Goal: Navigation & Orientation: Understand site structure

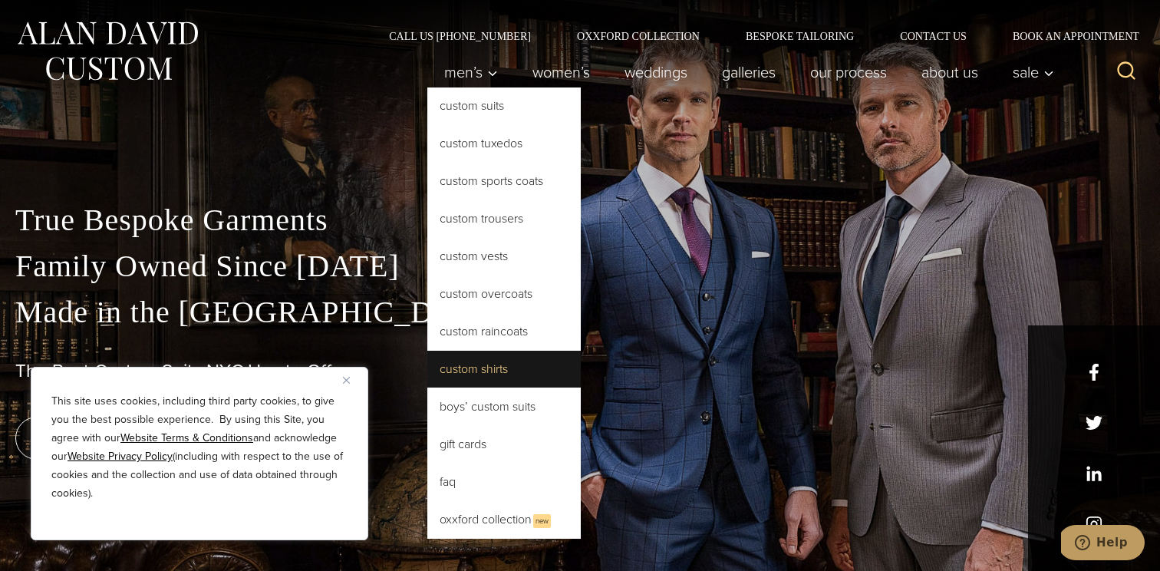
click at [472, 371] on link "Custom Shirts" at bounding box center [503, 369] width 153 height 37
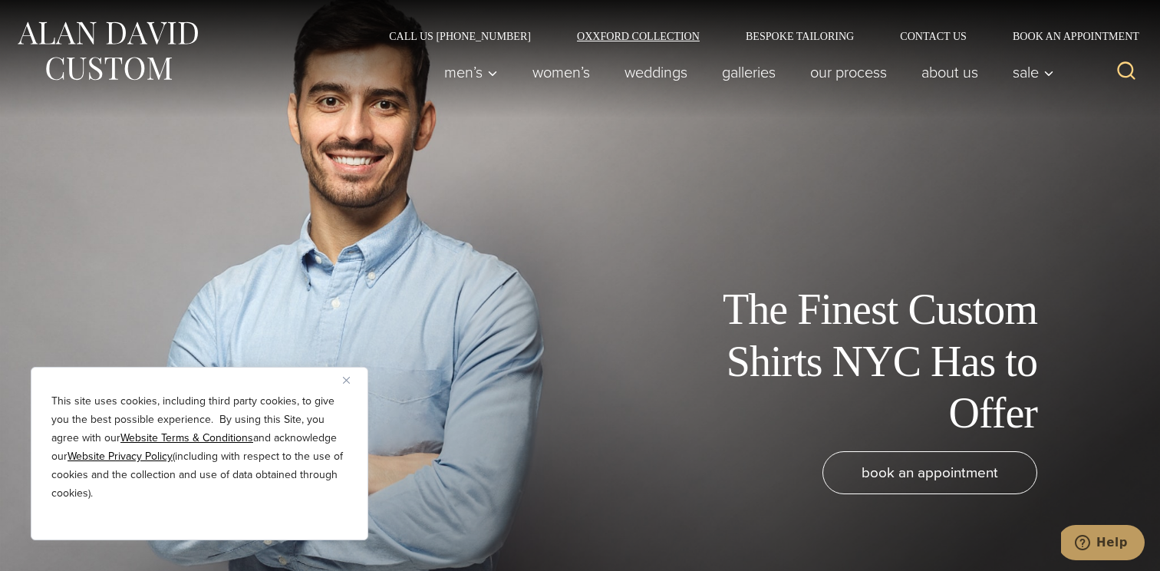
click at [674, 34] on link "Oxxford Collection" at bounding box center [638, 36] width 169 height 11
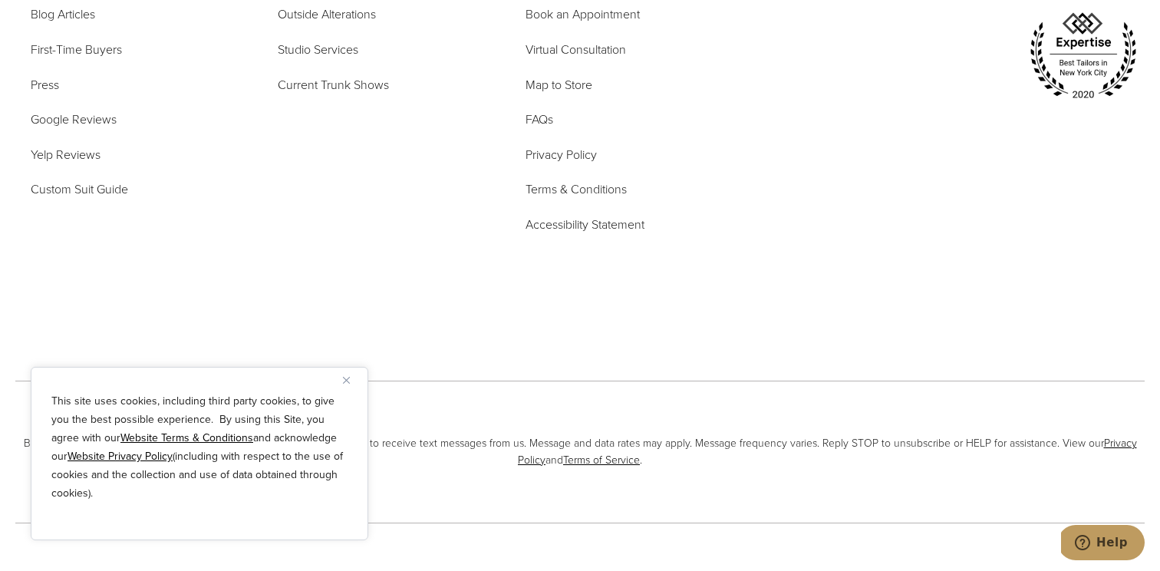
scroll to position [6424, 0]
click at [111, 177] on span "Custom Suit Guide" at bounding box center [79, 186] width 97 height 18
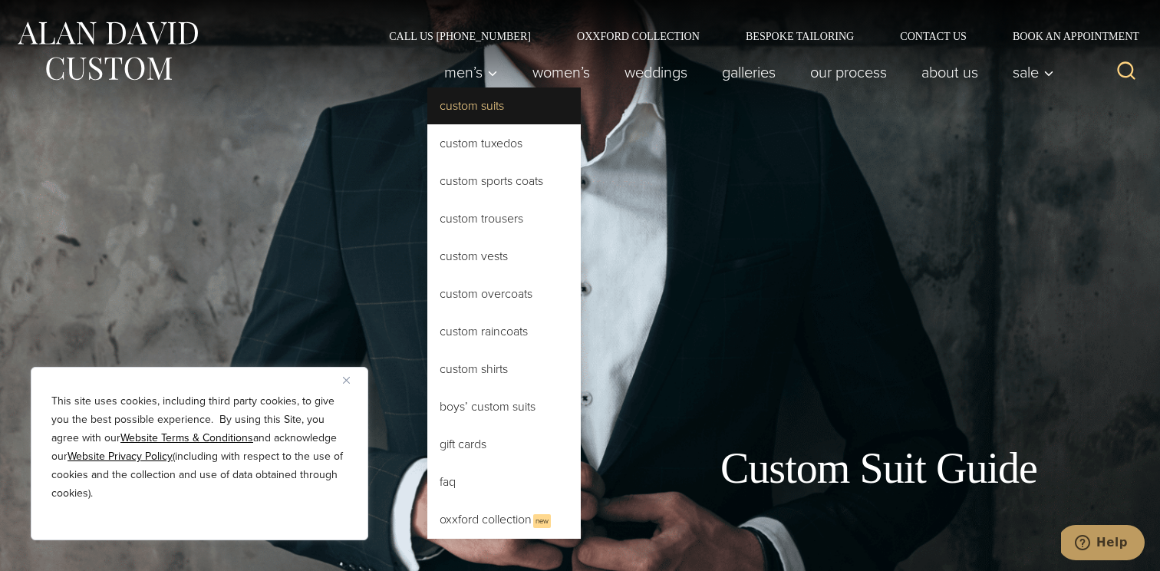
click at [479, 106] on link "Custom Suits" at bounding box center [503, 105] width 153 height 37
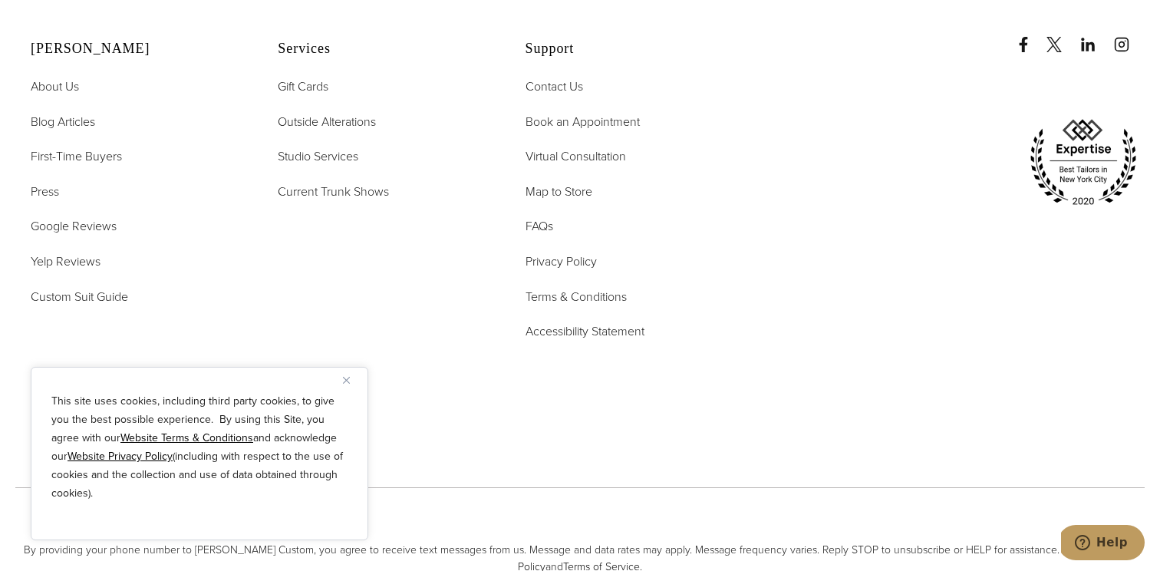
scroll to position [9131, 0]
click at [64, 146] on span "First-Time Buyers" at bounding box center [76, 155] width 91 height 18
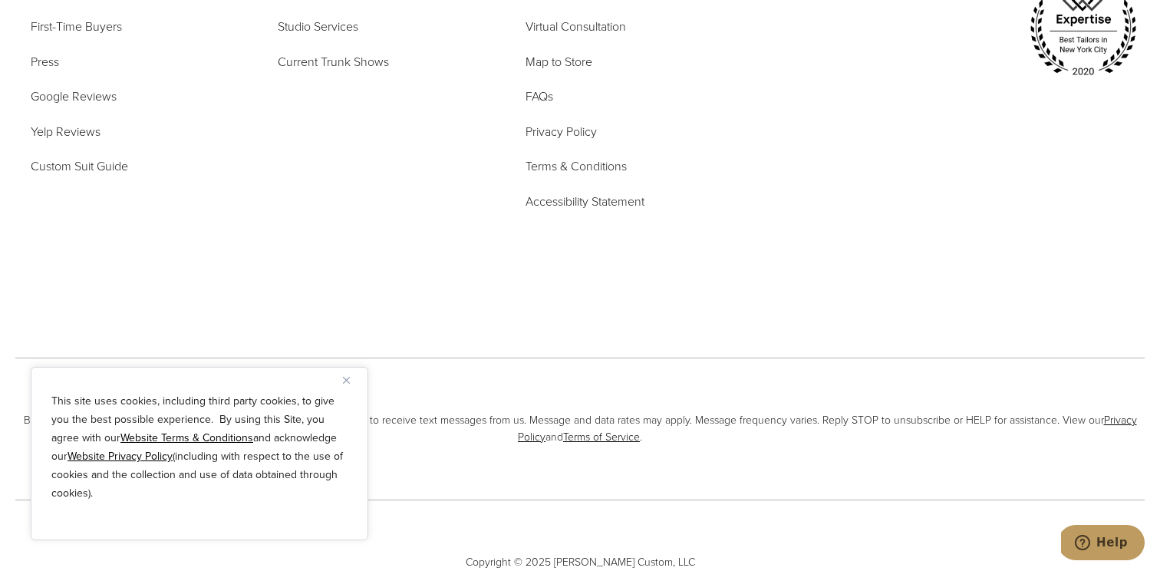
scroll to position [3643, 0]
click at [52, 157] on span "Custom Suit Guide" at bounding box center [79, 166] width 97 height 18
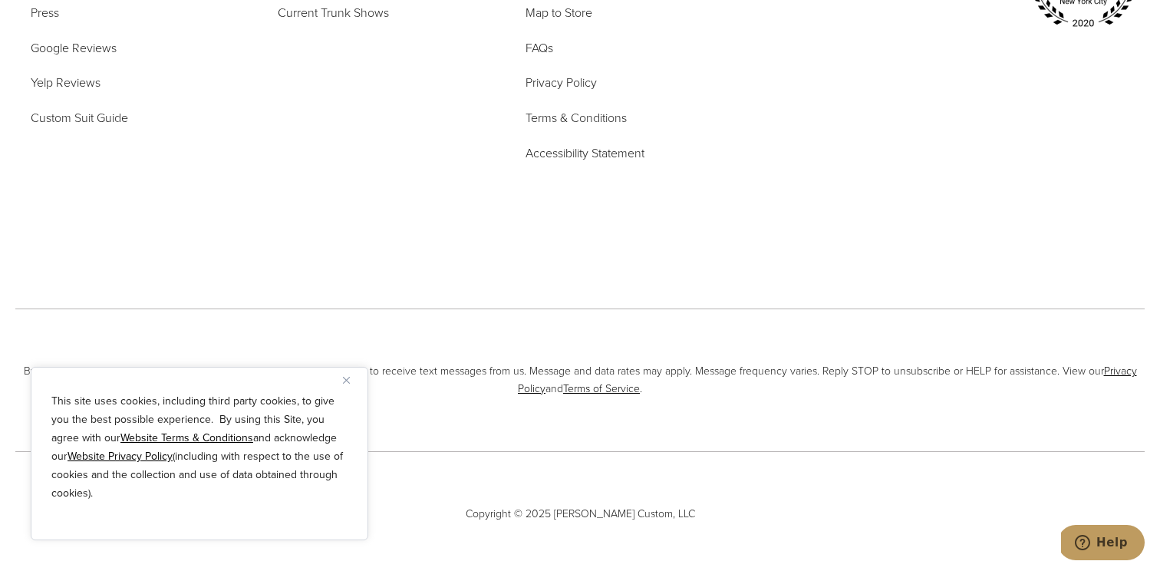
scroll to position [5089, 0]
